Goal: Navigation & Orientation: Understand site structure

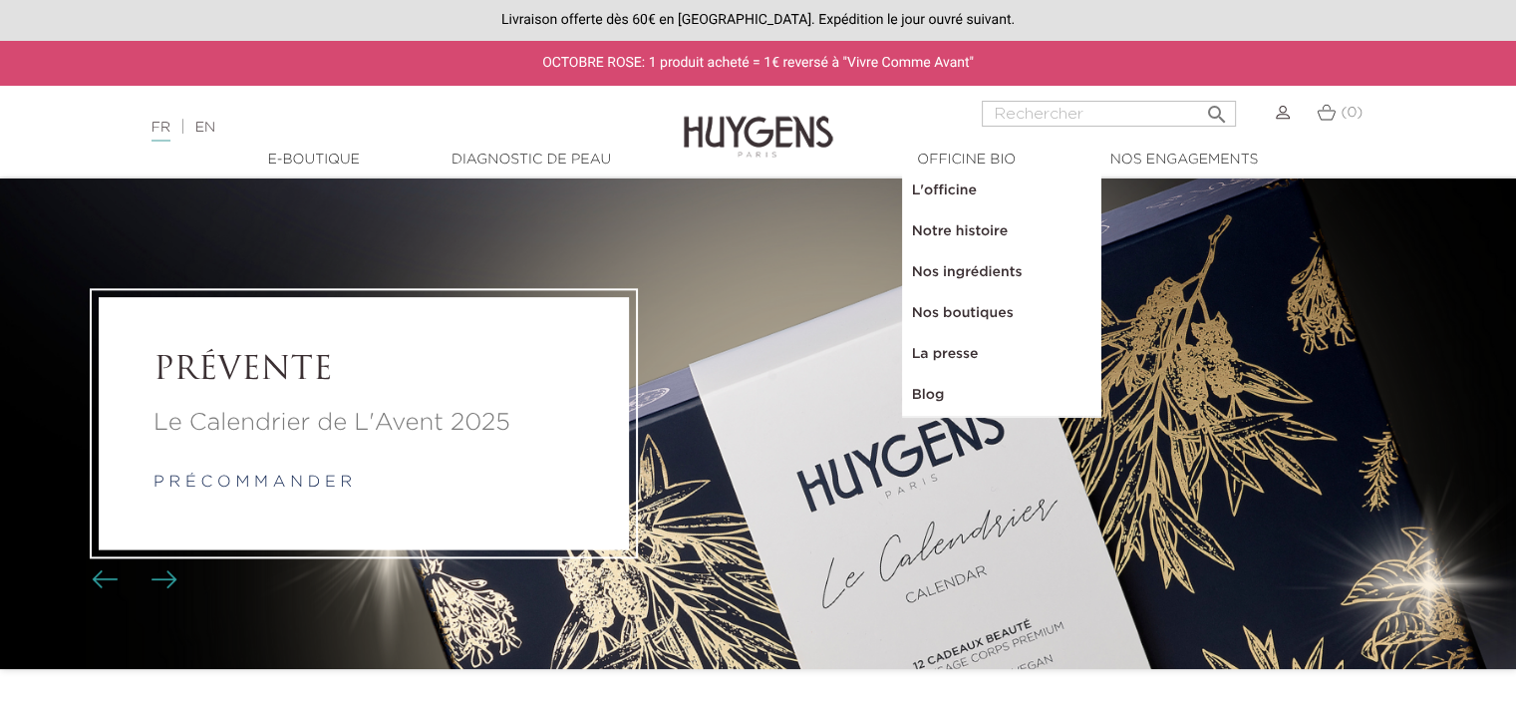
click at [960, 296] on link "Nos boutiques" at bounding box center [1001, 313] width 199 height 41
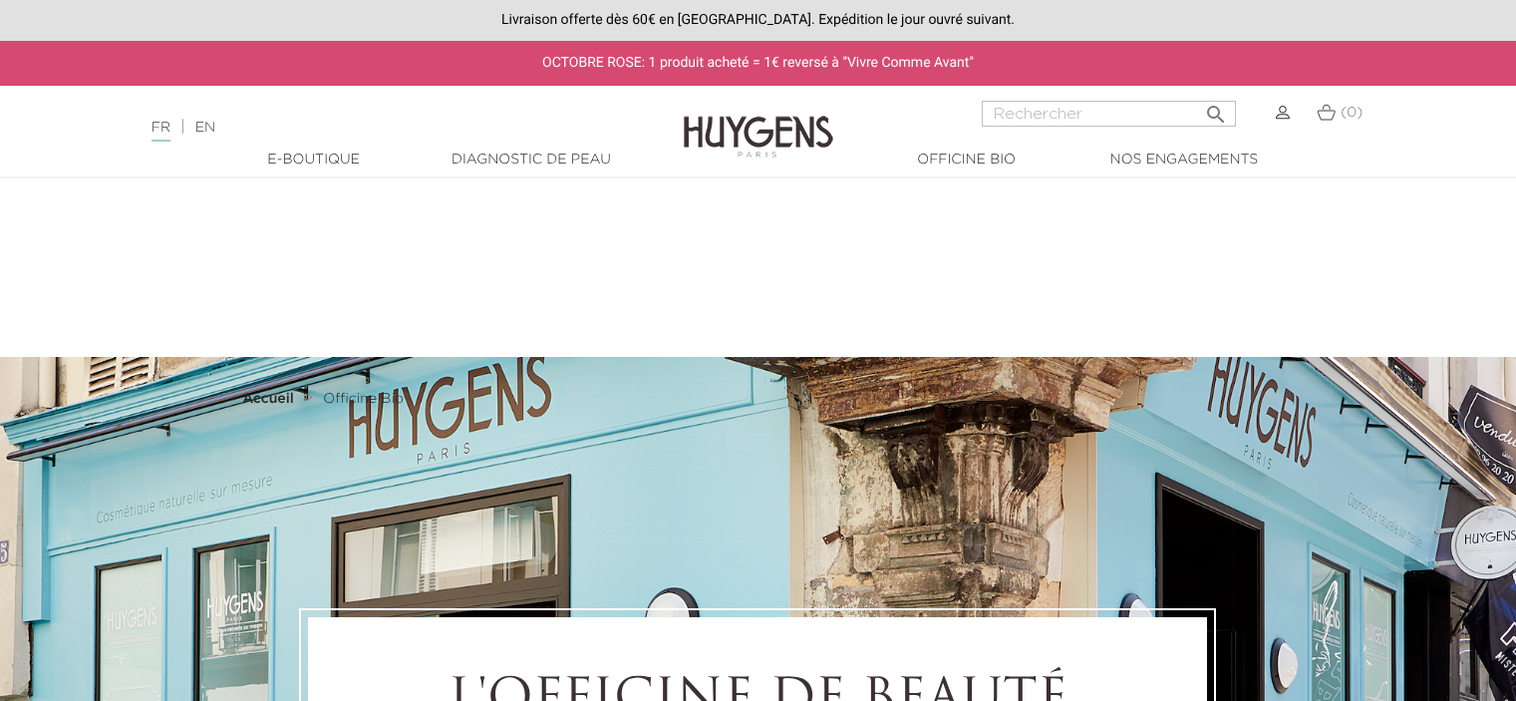
select select "FR"
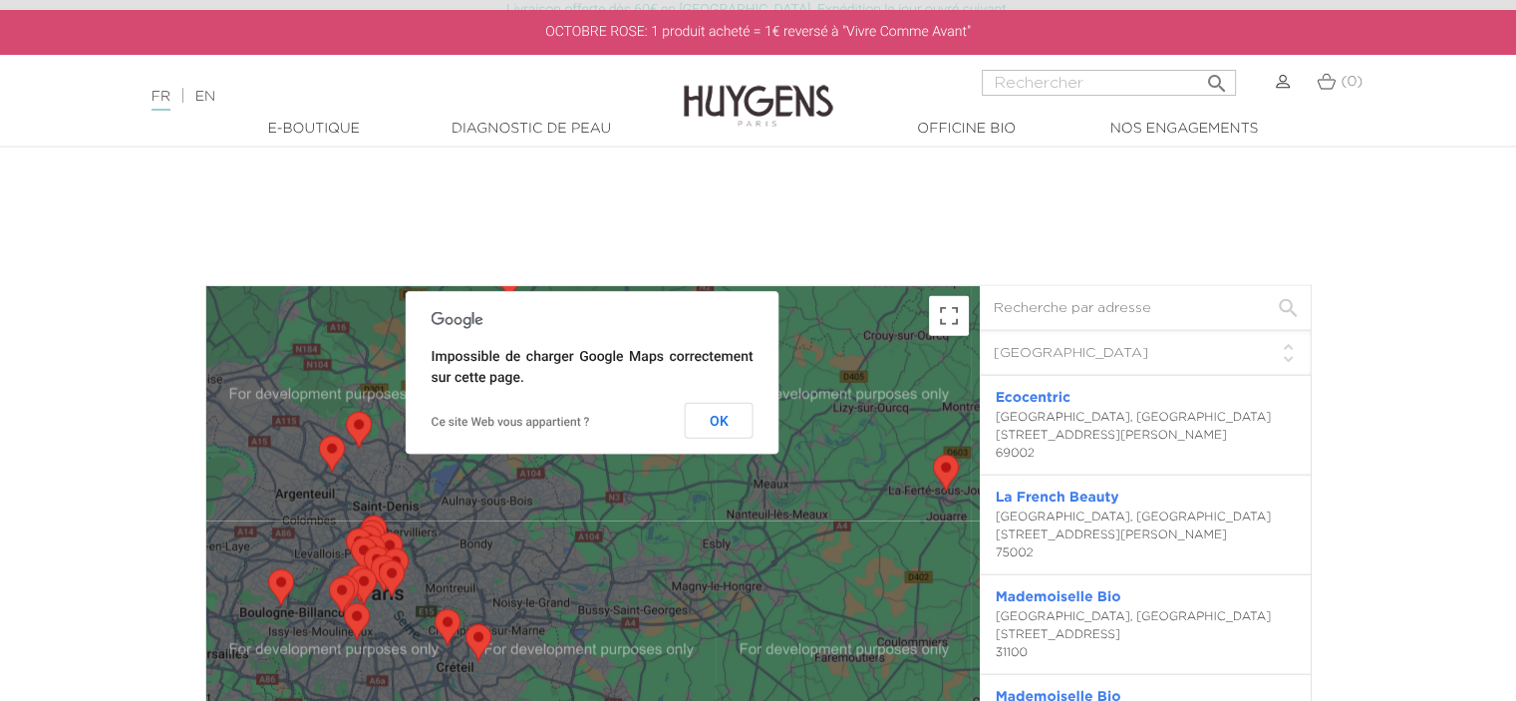
drag, startPoint x: 1112, startPoint y: 633, endPoint x: 1050, endPoint y: 369, distance: 271.2
click at [1050, 369] on div "Filtre pays Tous les pays Canada France Japon Pays-bas Suisse États-Unis Colomb…" at bounding box center [1146, 617] width 332 height 664
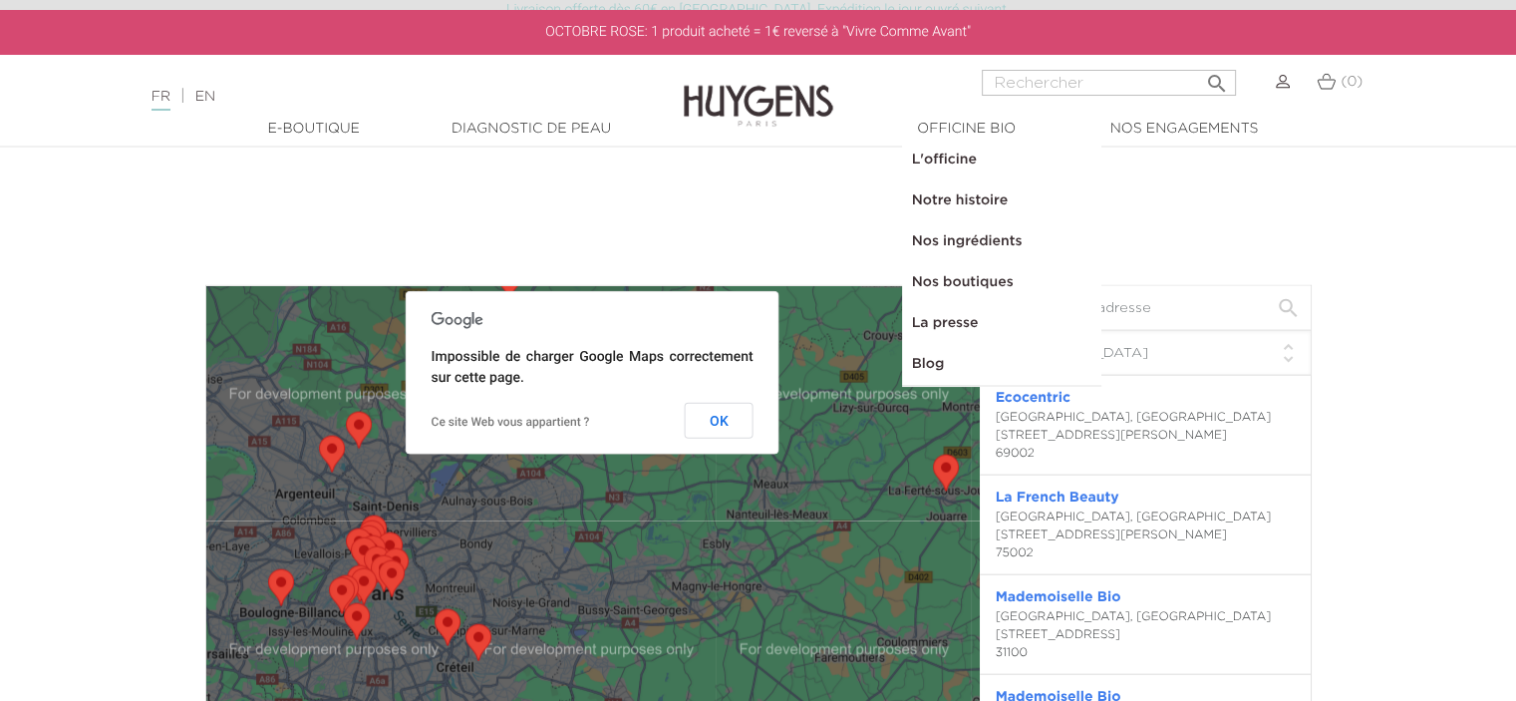
click at [934, 316] on link "La presse" at bounding box center [1001, 323] width 199 height 41
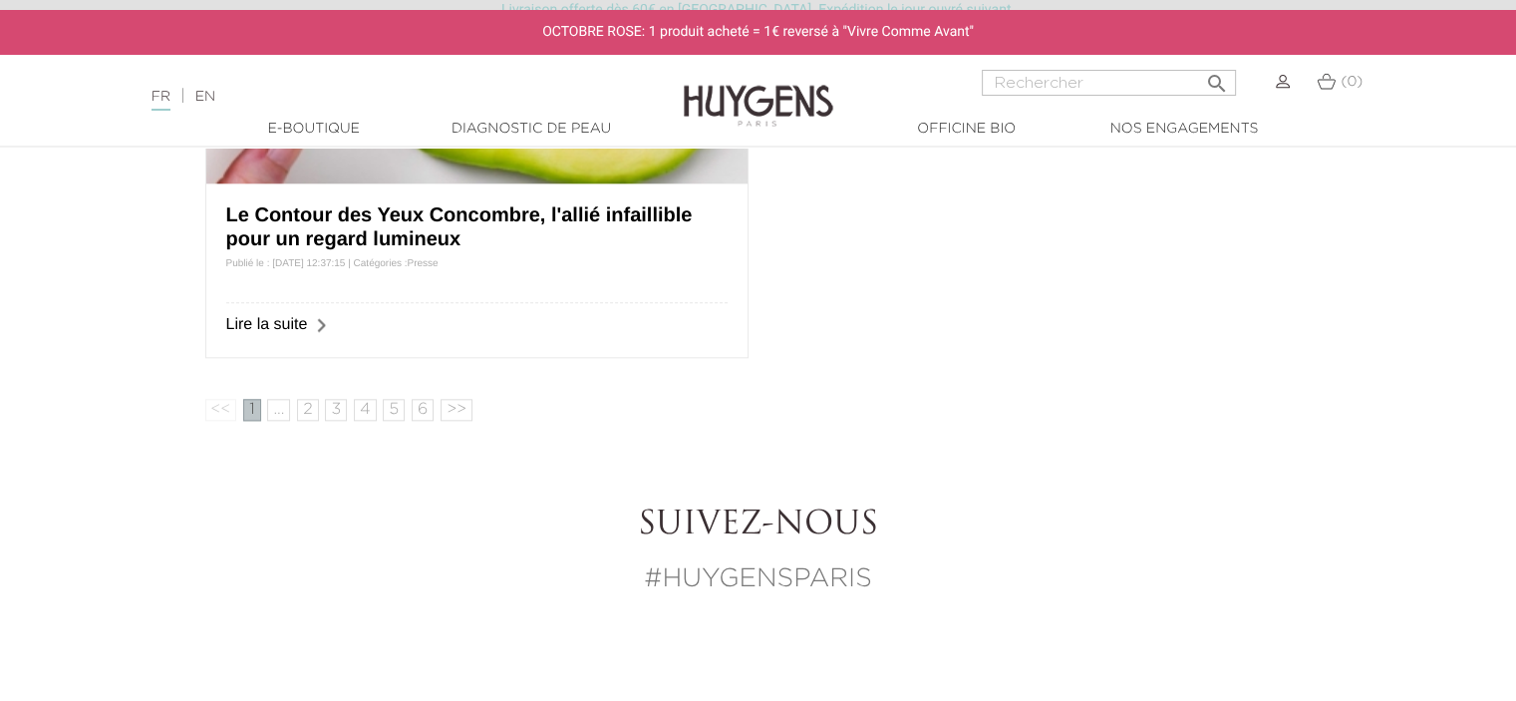
scroll to position [2232, 0]
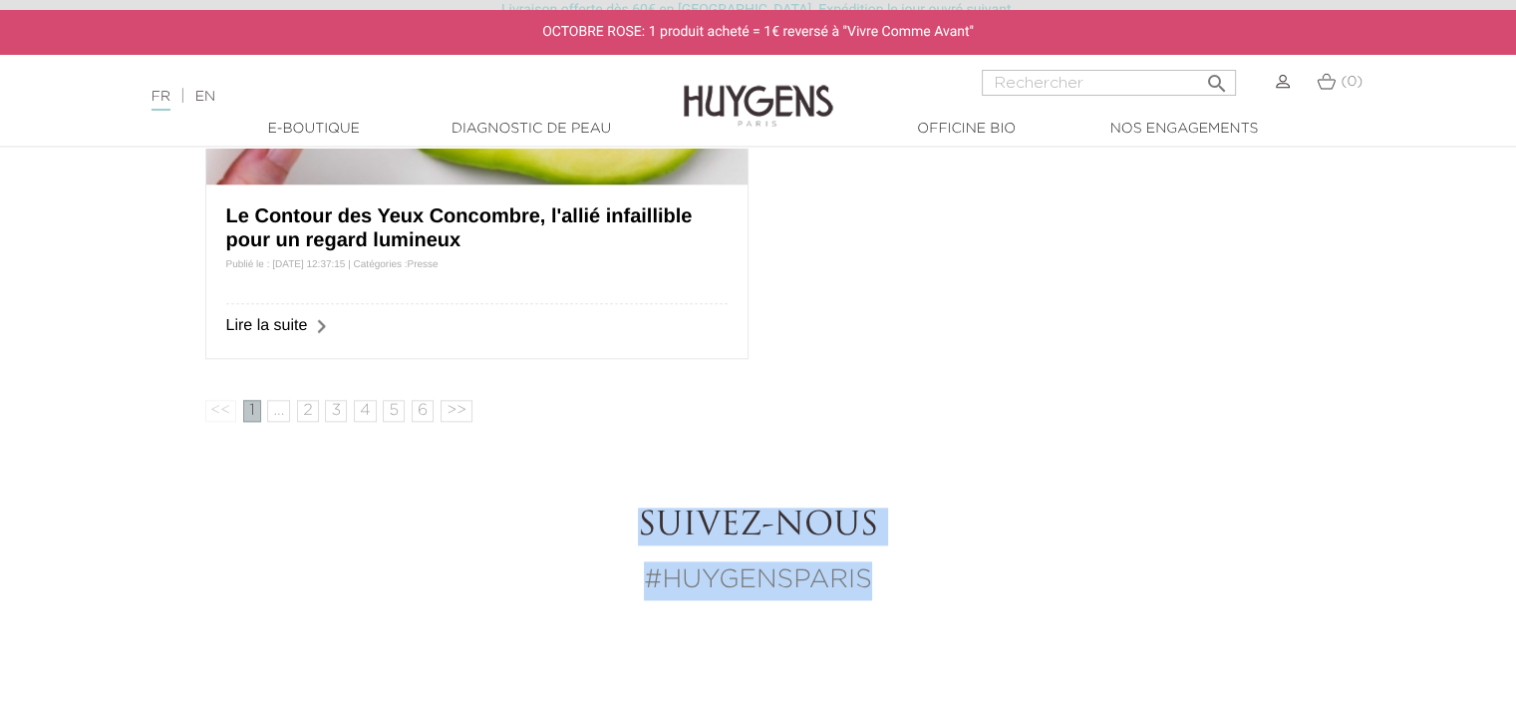
drag, startPoint x: 872, startPoint y: 577, endPoint x: 642, endPoint y: 515, distance: 238.4
click at [642, 515] on div "Suivez-nous #HUYGENSPARIS" at bounding box center [758, 553] width 1106 height 92
copy div "Suivez-nous #HUYGENSPARIS"
click at [933, 363] on link "Blog" at bounding box center [1001, 364] width 199 height 41
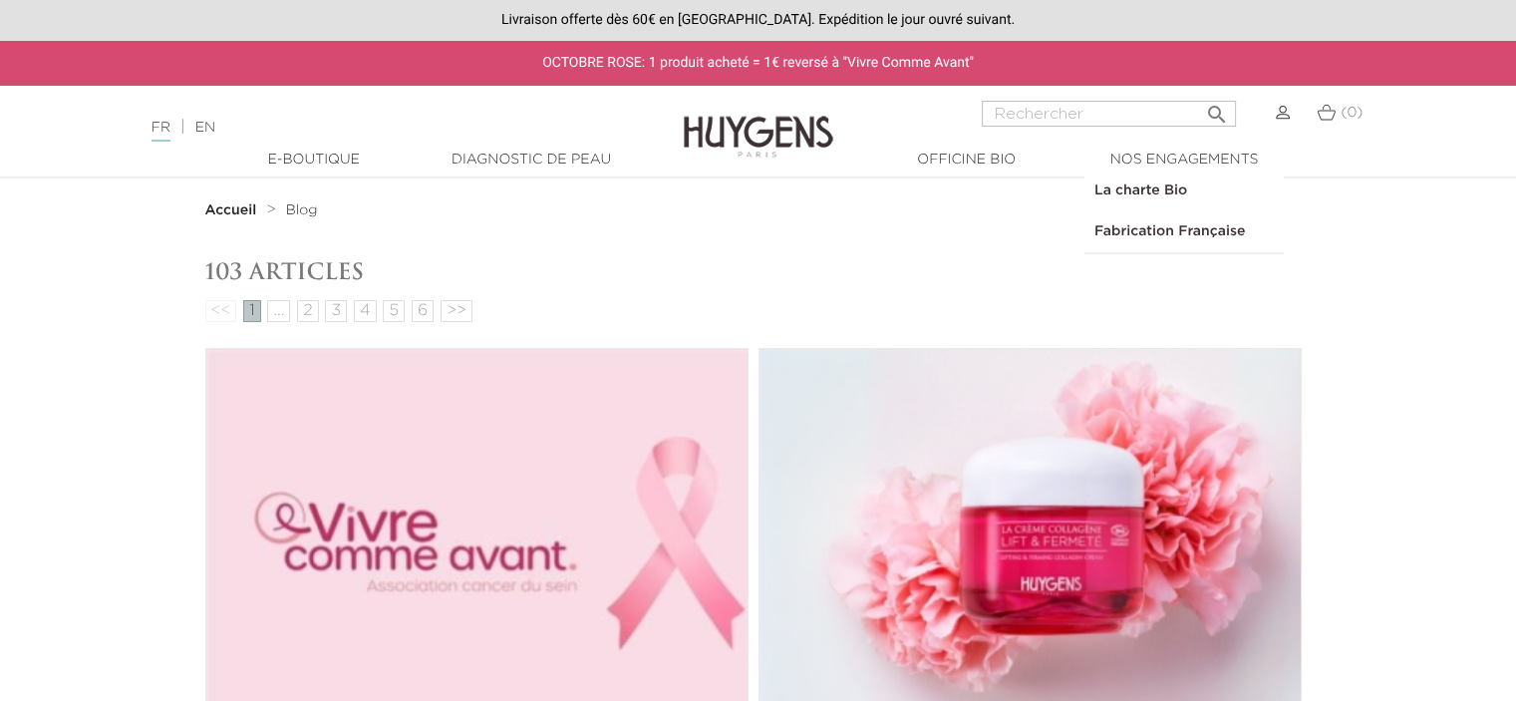
click at [1150, 182] on link "La charte Bio" at bounding box center [1183, 190] width 199 height 41
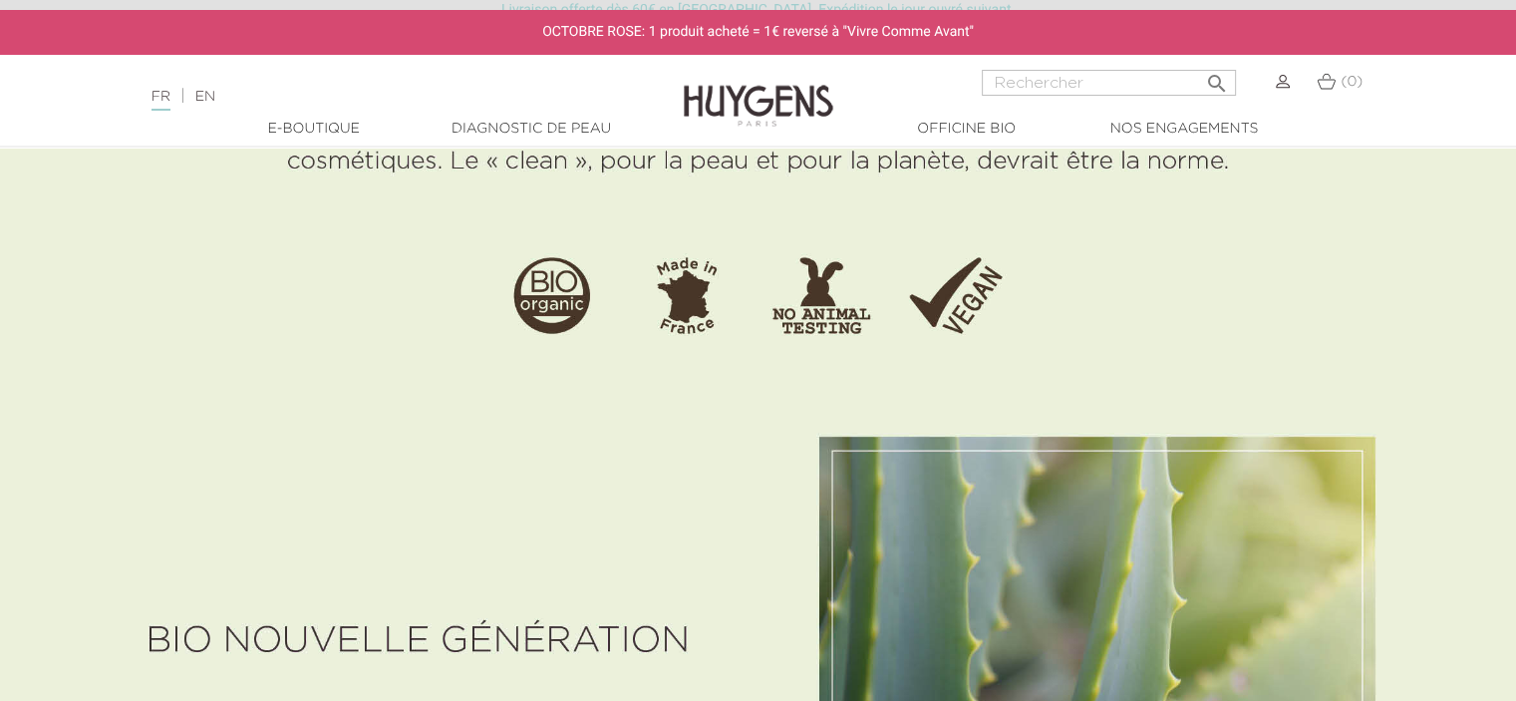
scroll to position [480, 0]
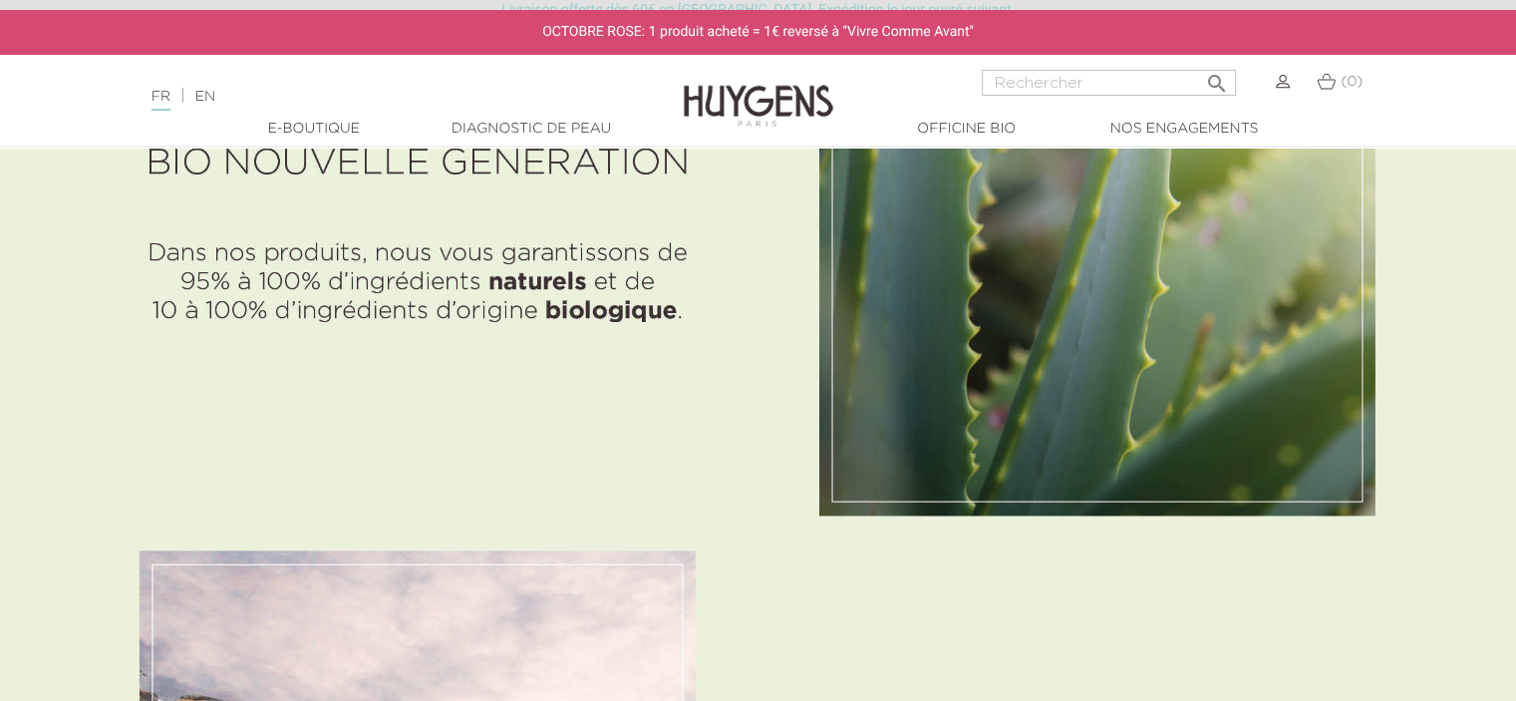
scroll to position [1355, 0]
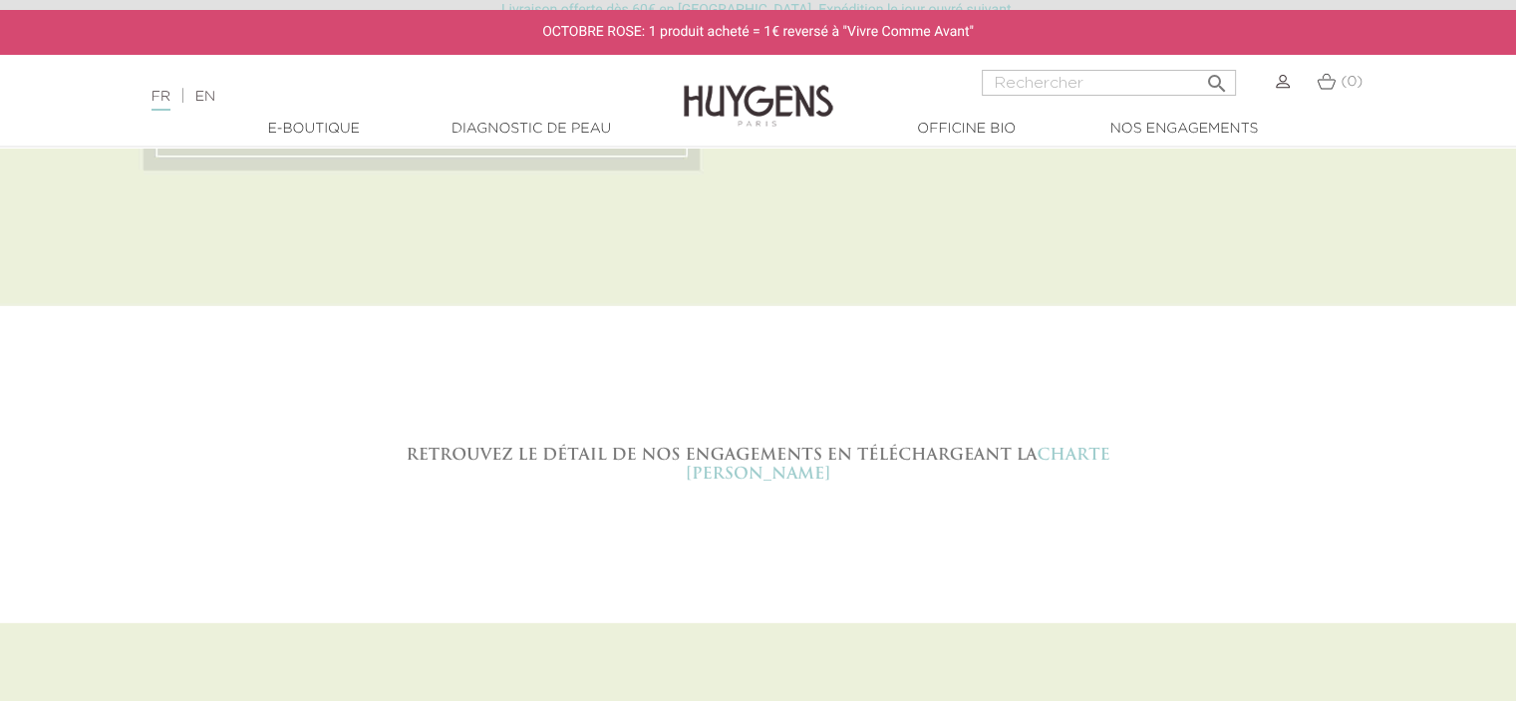
scroll to position [5877, 0]
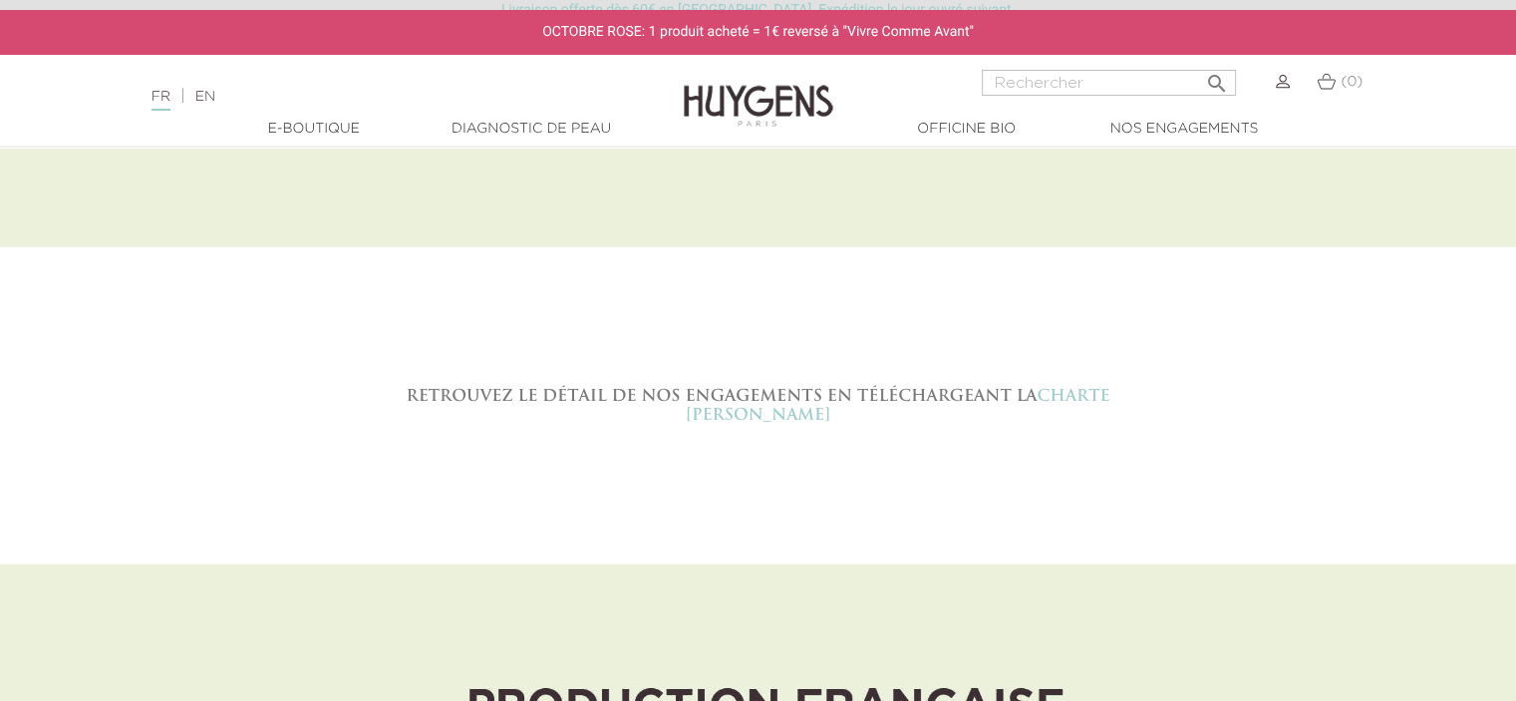
drag, startPoint x: 785, startPoint y: 406, endPoint x: 380, endPoint y: 350, distance: 409.4
click at [380, 350] on div "Retrouvez le détail de nos engagements en téléchargeant la Charte Éthique Huyge…" at bounding box center [758, 405] width 1546 height 317
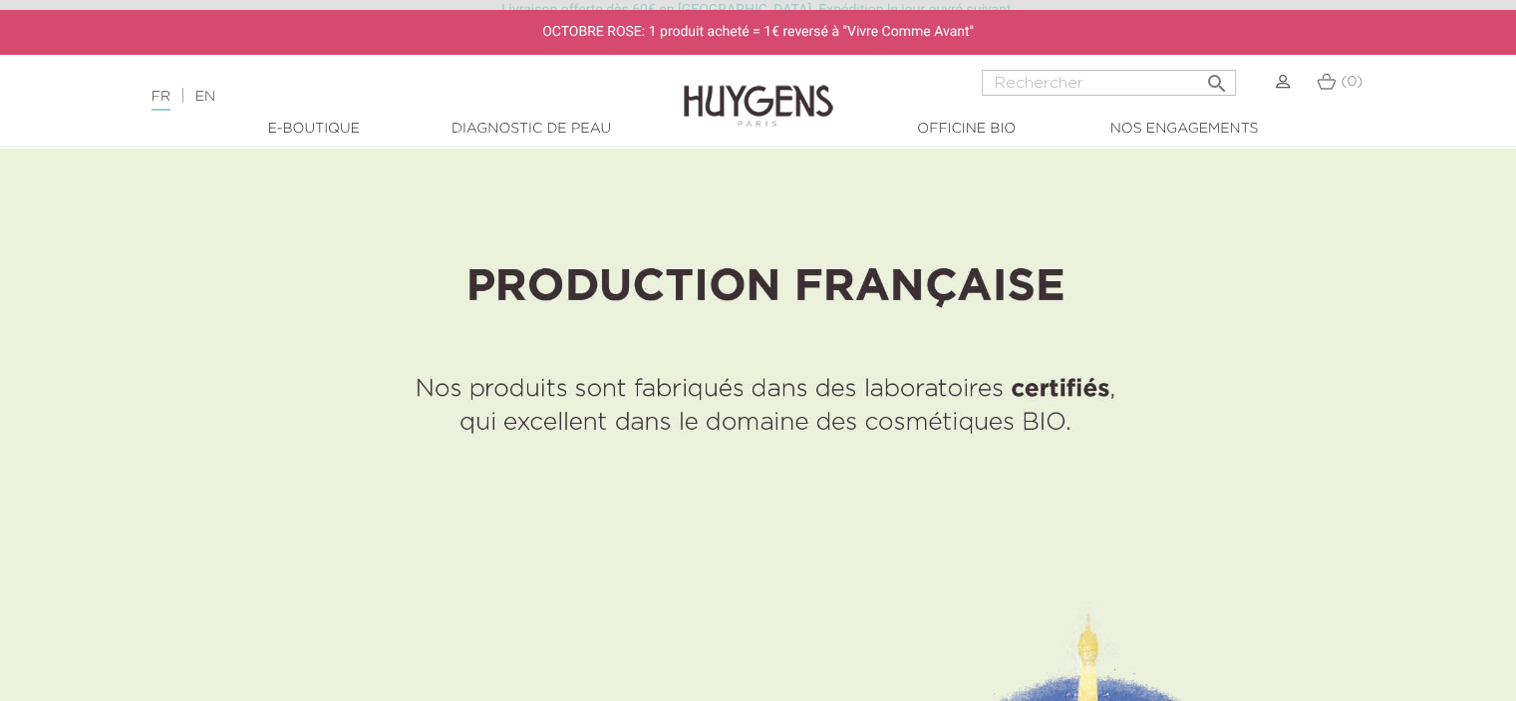
scroll to position [6358, 0]
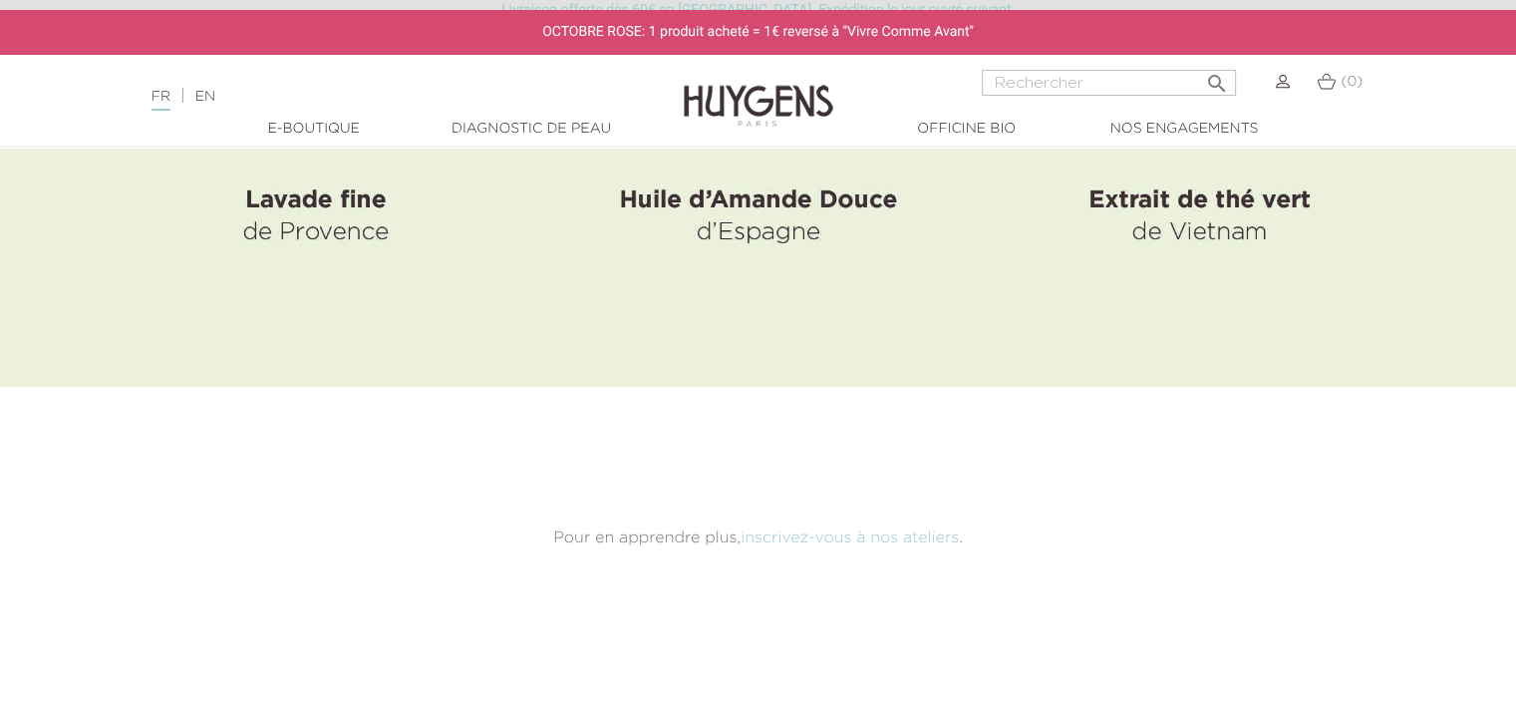
scroll to position [9921, 0]
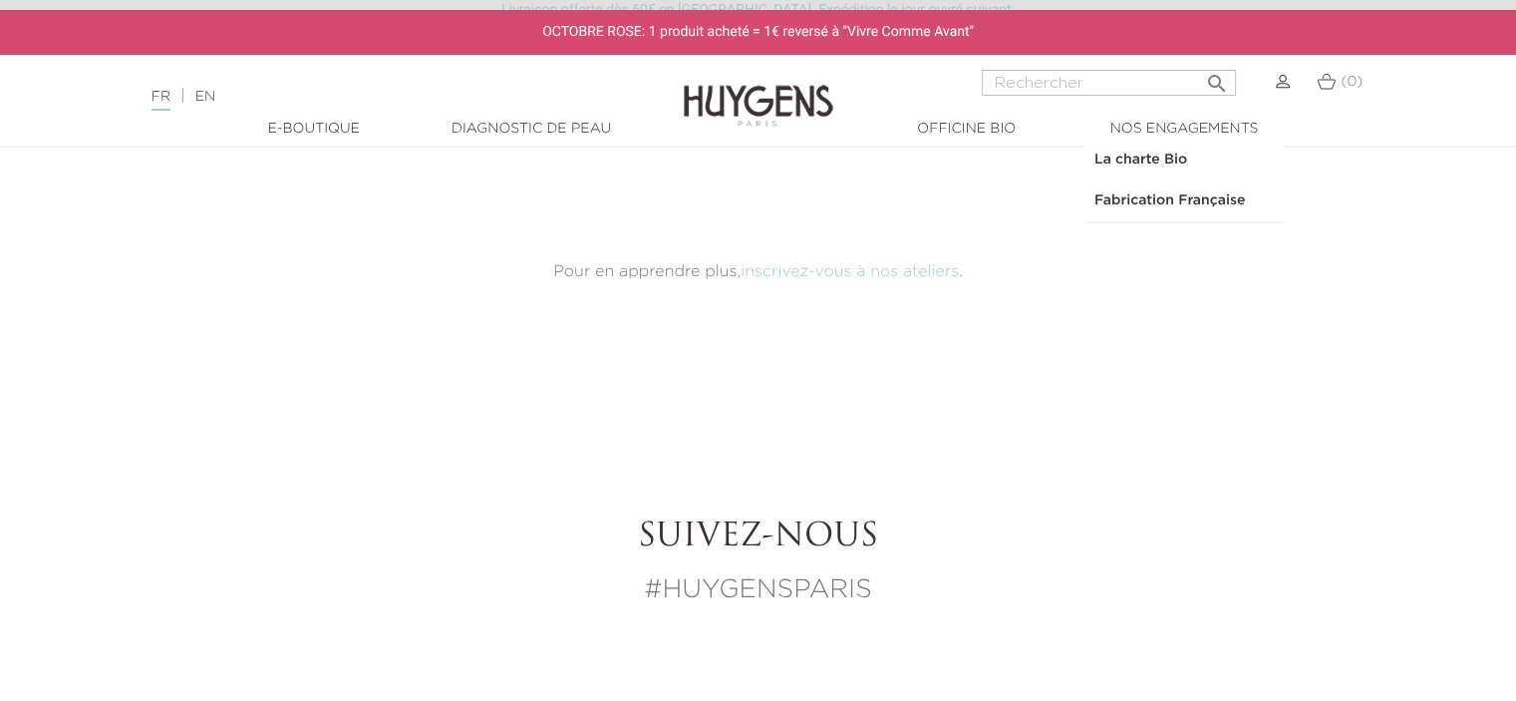
click at [1163, 195] on link "Fabrication Française" at bounding box center [1183, 200] width 199 height 41
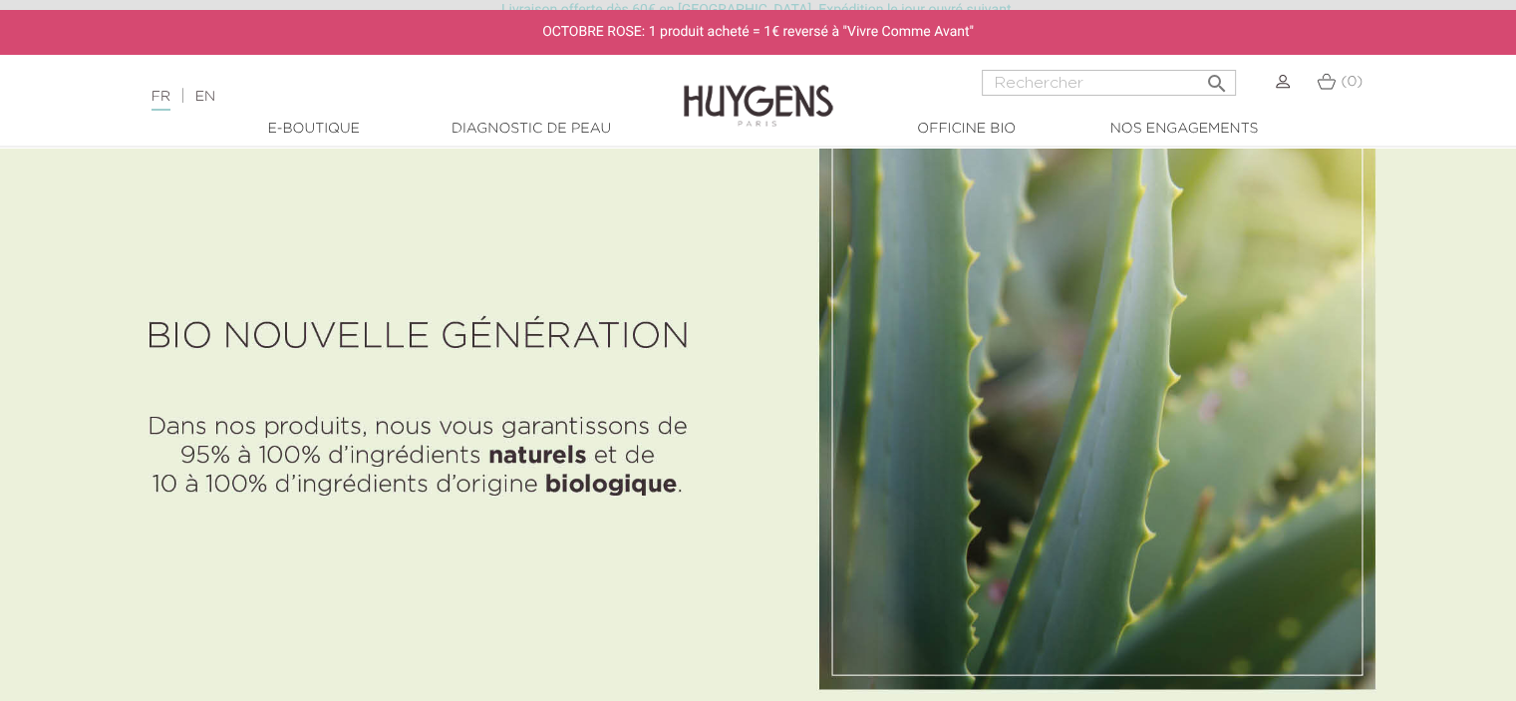
scroll to position [1156, 0]
